Goal: Transaction & Acquisition: Purchase product/service

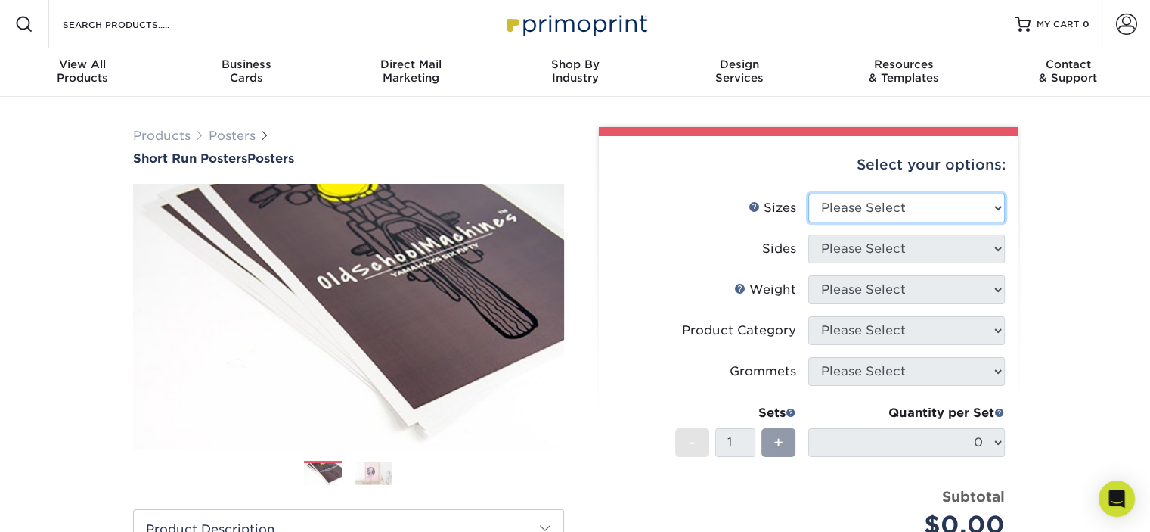
click at [854, 214] on select "Please Select 12" x 12" 12" x 15" 12" x 17" 12" x 18" 12" x 20" 12" x 24" 12" x…" at bounding box center [906, 208] width 197 height 29
select select "18.00x24.00"
click at [808, 194] on select "Please Select 12" x 12" 12" x 15" 12" x 17" 12" x 18" 12" x 20" 12" x 24" 12" x…" at bounding box center [906, 208] width 197 height 29
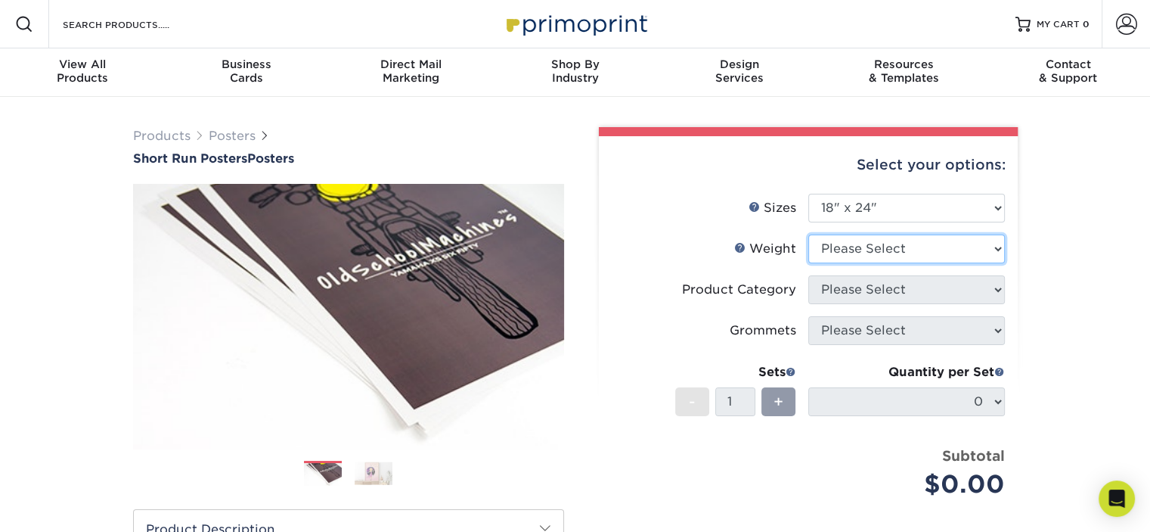
click at [865, 253] on select "Please Select 8PHOTO 12PTC2S" at bounding box center [906, 248] width 197 height 29
select select "8PHOTO"
click at [808, 234] on select "Please Select 8PHOTO 12PTC2S" at bounding box center [906, 248] width 197 height 29
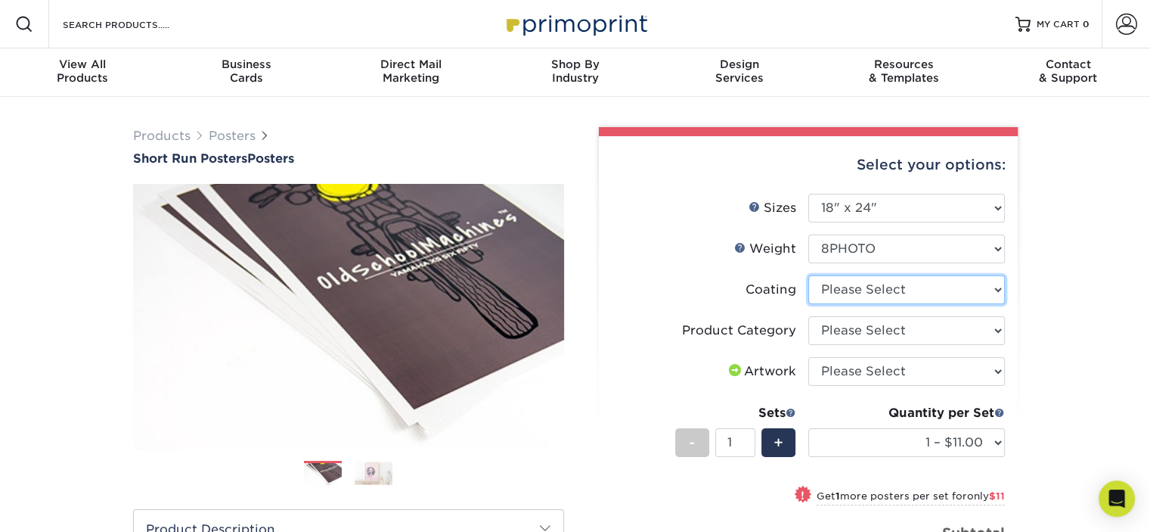
click at [868, 294] on select at bounding box center [906, 289] width 197 height 29
click at [808, 275] on select at bounding box center [906, 289] width 197 height 29
click at [873, 294] on select at bounding box center [906, 289] width 197 height 29
select select "3e7618de-abca-4bda-9f97-8b9129e913d8"
click at [808, 275] on select at bounding box center [906, 289] width 197 height 29
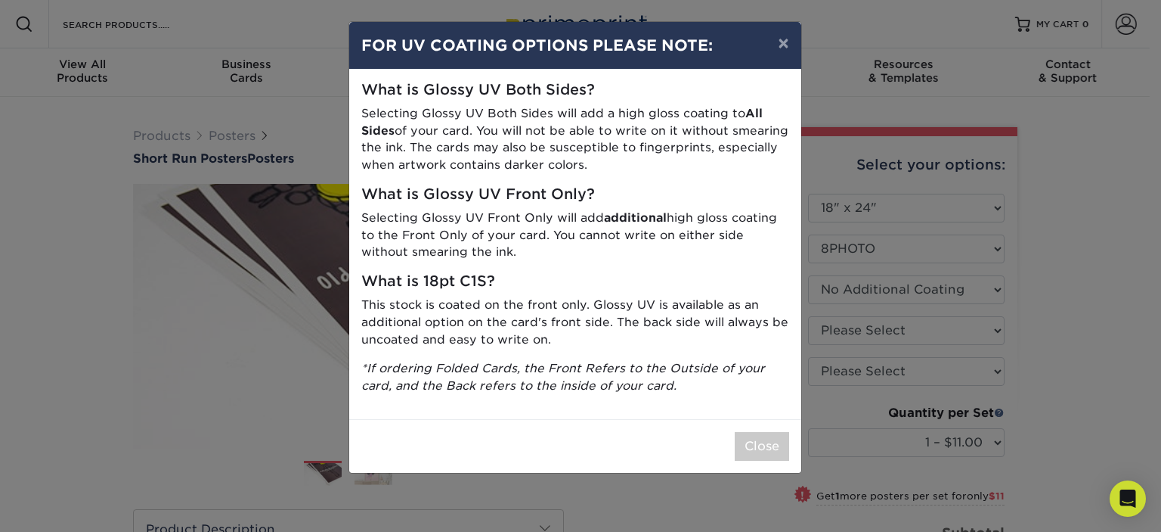
click at [693, 294] on div "What is Glossy UV Both Sides? Selecting Glossy UV Both Sides will add a high gl…" at bounding box center [575, 244] width 452 height 349
click at [753, 442] on button "Close" at bounding box center [762, 446] width 54 height 29
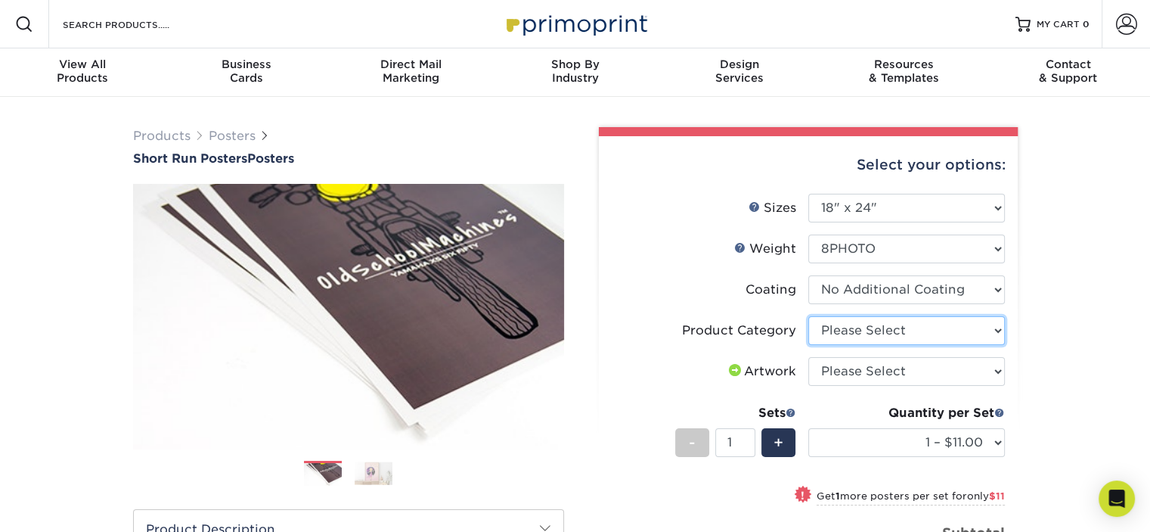
click at [879, 320] on select "Please Select 8mil Photopaper Poster - Gloss" at bounding box center [906, 330] width 197 height 29
select select "18b74cc8-844d-4e62-9d0c-08a50927668f"
click at [808, 316] on select "Please Select 8mil Photopaper Poster - Gloss" at bounding box center [906, 330] width 197 height 29
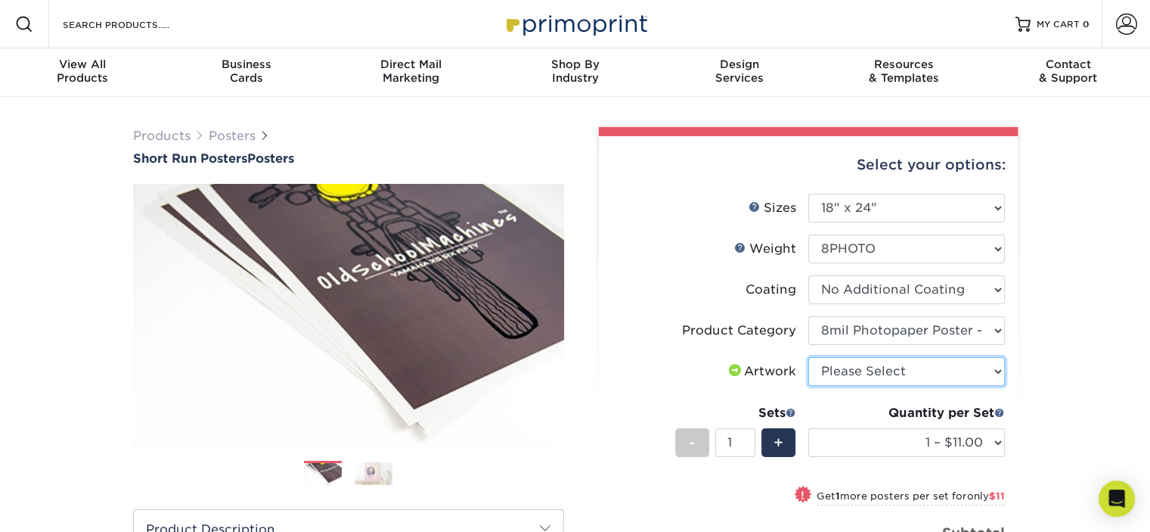
click at [870, 374] on select "Please Select I will upload files I need a design - $150" at bounding box center [906, 371] width 197 height 29
select select "upload"
click at [808, 357] on select "Please Select I will upload files I need a design - $150" at bounding box center [906, 371] width 197 height 29
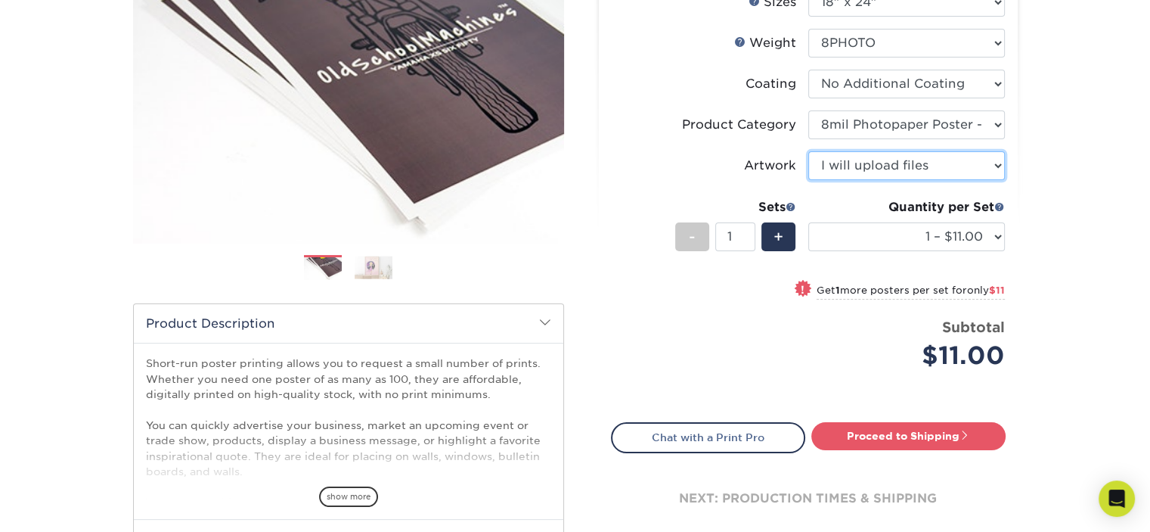
scroll to position [206, 0]
click at [730, 235] on input "1" at bounding box center [735, 236] width 40 height 29
